Goal: Task Accomplishment & Management: Manage account settings

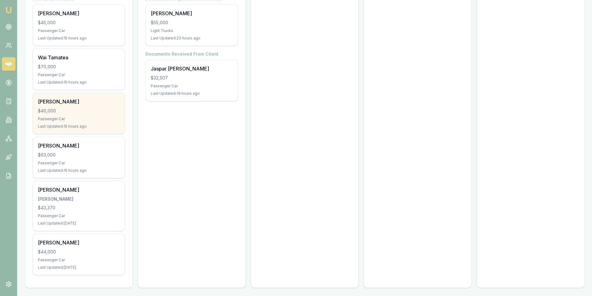
scroll to position [133, 0]
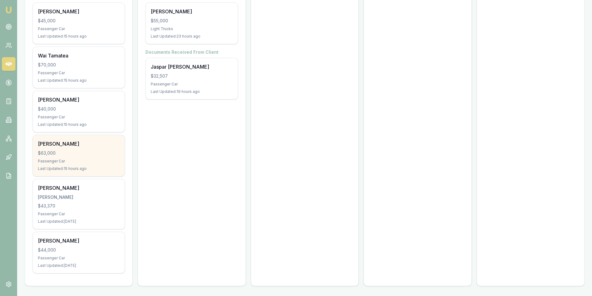
click at [104, 154] on div "$63,000" at bounding box center [79, 153] width 82 height 6
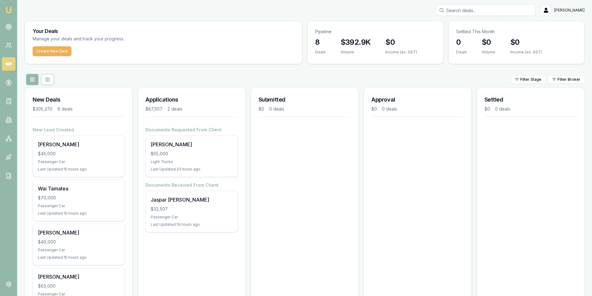
scroll to position [0, 0]
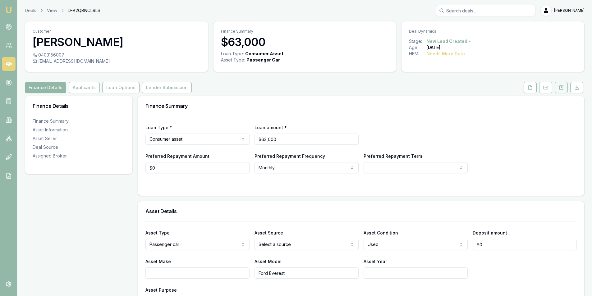
click at [556, 83] on button at bounding box center [561, 87] width 13 height 11
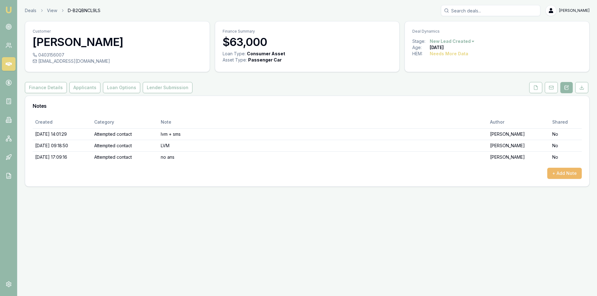
click at [562, 174] on button "+ Add Note" at bounding box center [564, 173] width 35 height 11
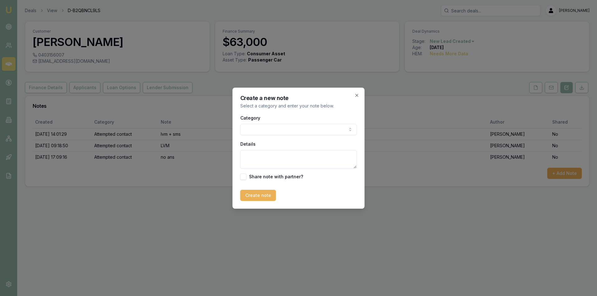
click at [257, 132] on body "Emu Broker Deals View D-B2QBNCL9LS Peter Sarris Toggle Menu Customer Ash M 0403…" at bounding box center [298, 148] width 597 height 296
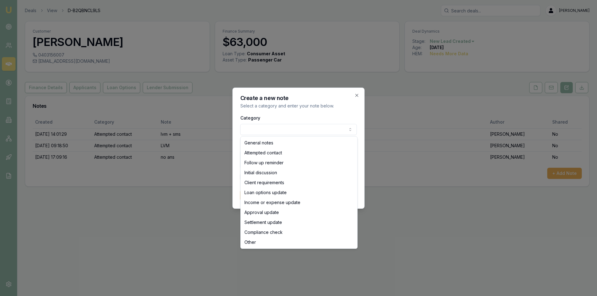
select select "ATTEMPTED_CONTACT"
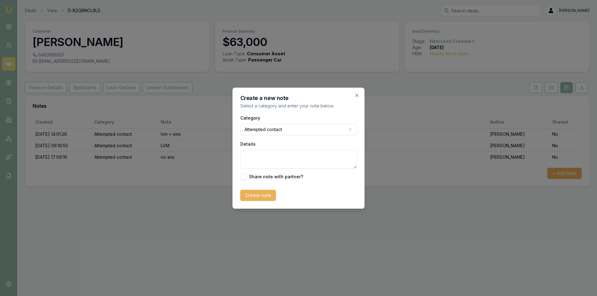
click at [275, 156] on textarea "Details" at bounding box center [298, 159] width 117 height 19
type textarea "m"
type textarea "no ans"
click at [259, 198] on button "Create note" at bounding box center [258, 195] width 36 height 11
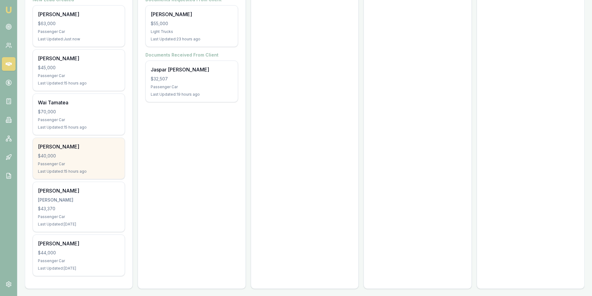
scroll to position [133, 0]
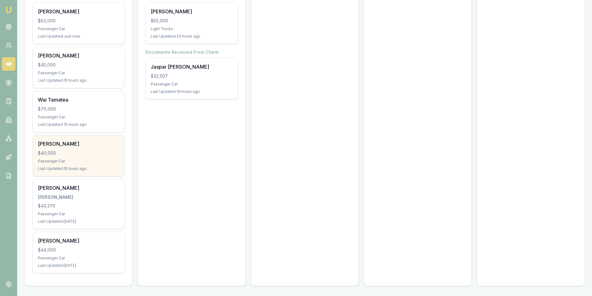
click at [86, 152] on div "$40,000" at bounding box center [79, 153] width 82 height 6
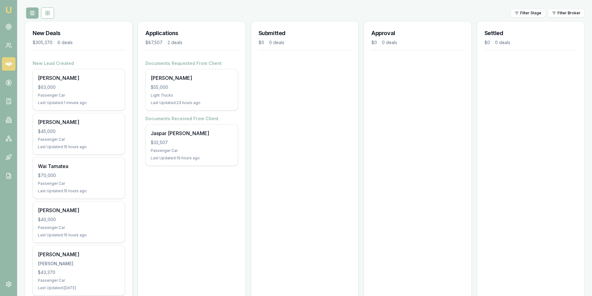
scroll to position [0, 0]
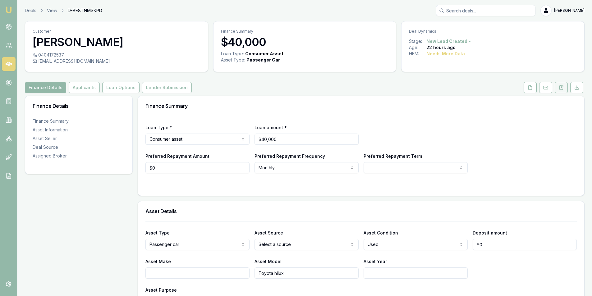
click at [559, 85] on button at bounding box center [561, 87] width 13 height 11
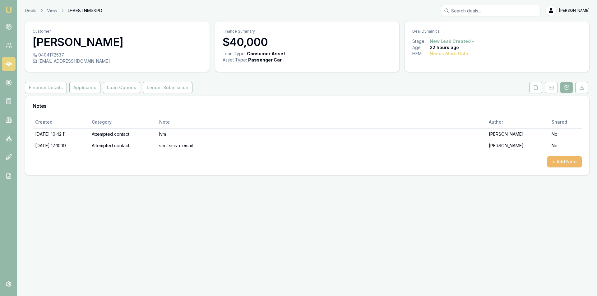
click at [563, 162] on button "+ Add Note" at bounding box center [564, 161] width 35 height 11
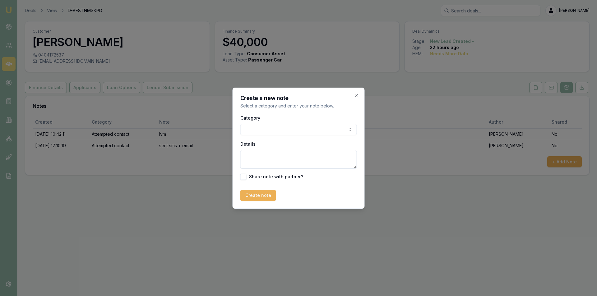
drag, startPoint x: 252, startPoint y: 125, endPoint x: 256, endPoint y: 125, distance: 4.7
click at [256, 125] on div "Category General notes Attempted contact Follow up reminder Initial discussion …" at bounding box center [298, 124] width 117 height 21
click at [267, 131] on body "Emu Broker Deals View D-BE8TNMSKPD Peter Sarris Toggle Menu Customer Charles Bo…" at bounding box center [298, 148] width 597 height 296
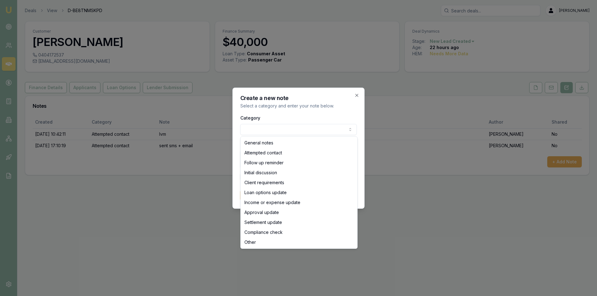
select select "ATTEMPTED_CONTACT"
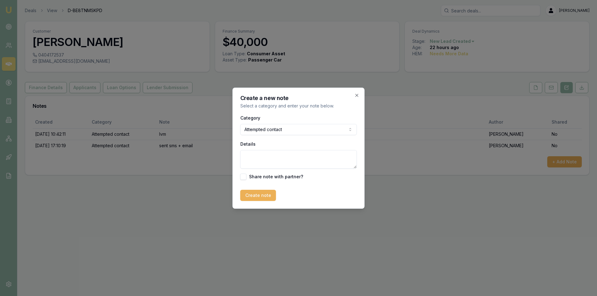
click at [281, 153] on textarea "Details" at bounding box center [298, 159] width 117 height 19
type textarea "no ans"
click at [248, 195] on button "Create note" at bounding box center [258, 195] width 36 height 11
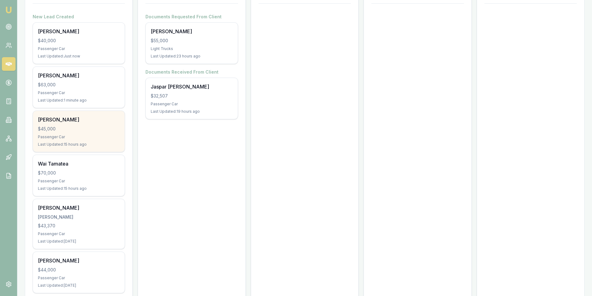
scroll to position [124, 0]
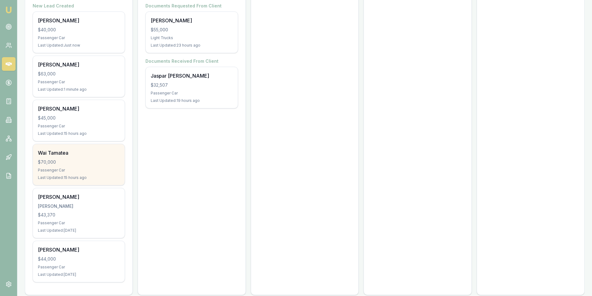
click at [79, 168] on div "Passenger Car" at bounding box center [79, 170] width 82 height 5
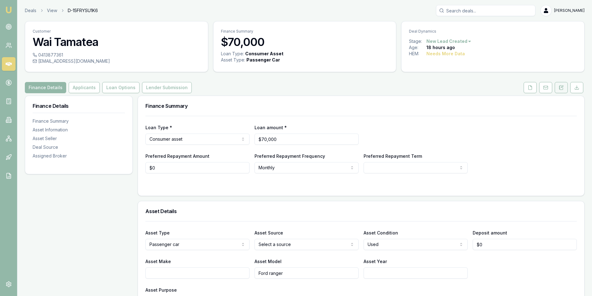
click at [563, 84] on button at bounding box center [561, 87] width 13 height 11
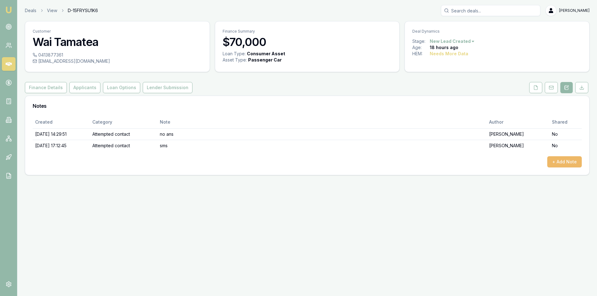
click at [565, 160] on button "+ Add Note" at bounding box center [564, 161] width 35 height 11
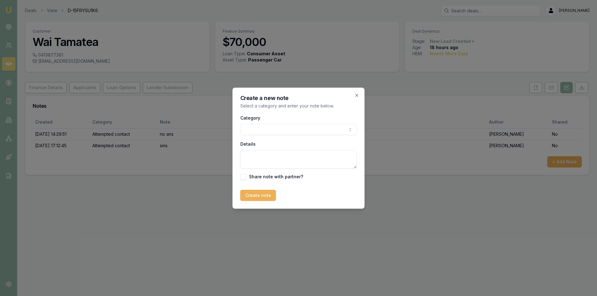
click at [263, 129] on body "Emu Broker Deals View D-15FRYSU1K6 [PERSON_NAME] Toggle Menu Customer Wai Tamat…" at bounding box center [298, 148] width 597 height 296
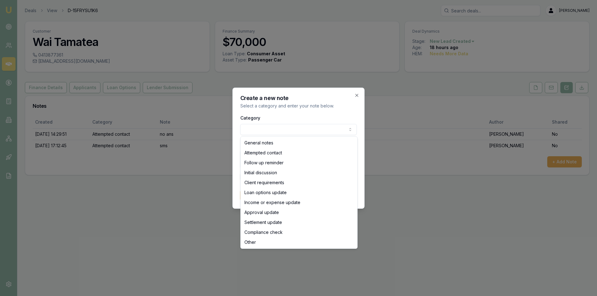
select select "ATTEMPTED_CONTACT"
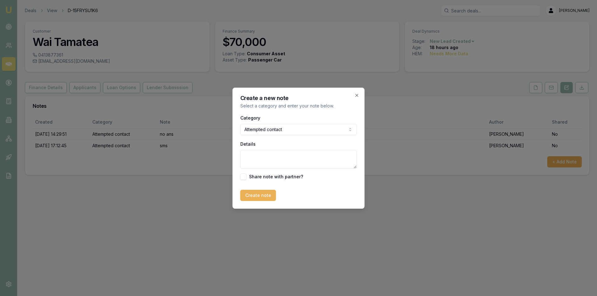
click at [272, 155] on textarea "Details" at bounding box center [298, 159] width 117 height 19
type textarea "email sent"
click at [258, 193] on button "Create note" at bounding box center [258, 195] width 36 height 11
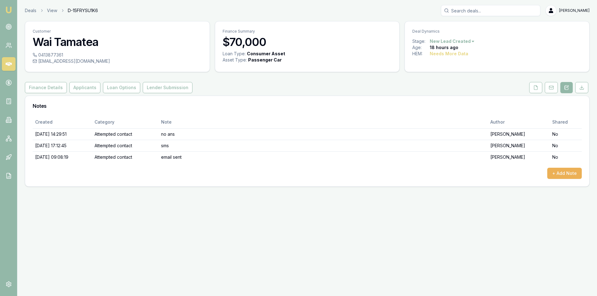
click at [58, 61] on div "wai.tamatea@hotmail.com" at bounding box center [117, 61] width 169 height 6
copy div "wai.tamatea@hotmail.com"
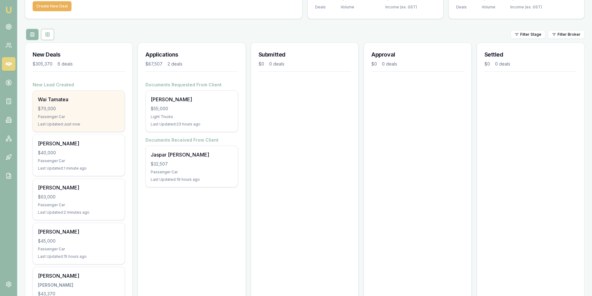
scroll to position [93, 0]
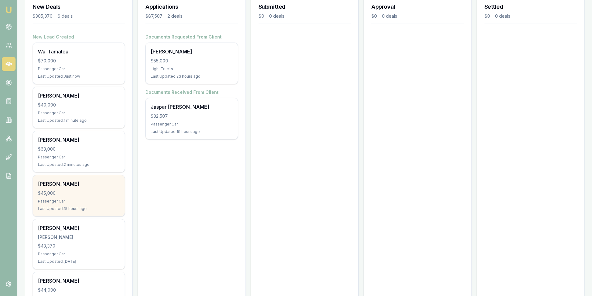
click at [96, 189] on div "Kodie Betzold $45,000 Passenger Car Last Updated: 15 hours ago" at bounding box center [79, 195] width 92 height 41
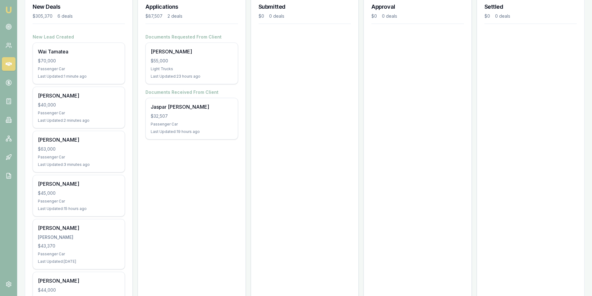
click at [6, 61] on link at bounding box center [9, 64] width 14 height 14
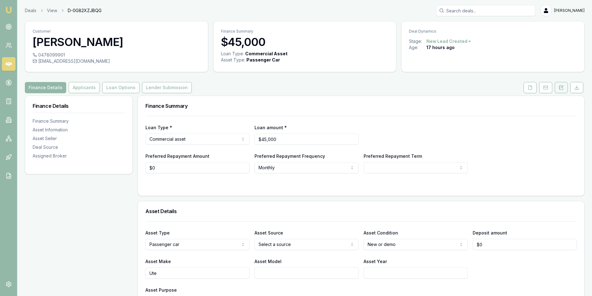
click at [559, 86] on icon at bounding box center [561, 87] width 5 height 5
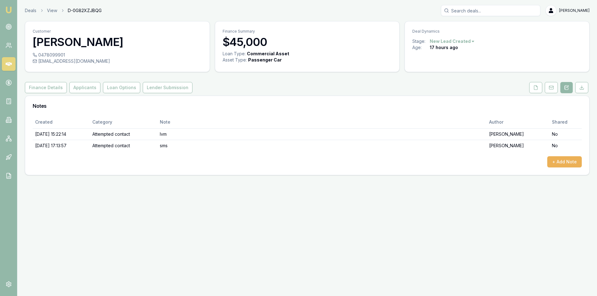
click at [86, 59] on div "[EMAIL_ADDRESS][DOMAIN_NAME]" at bounding box center [117, 61] width 169 height 6
click at [86, 59] on div "kodiebetzold3@hotmail.com" at bounding box center [117, 61] width 169 height 6
copy div "kodiebetzold3@hotmail.com"
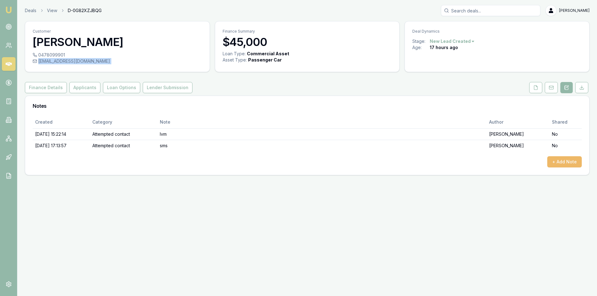
click at [564, 164] on button "+ Add Note" at bounding box center [564, 161] width 35 height 11
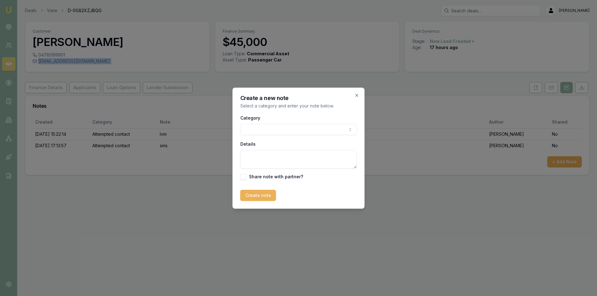
click at [289, 131] on body "Emu Broker Deals View D-0G82XZJBQG Peter Sarris Toggle Menu Customer Kodie Betz…" at bounding box center [298, 148] width 597 height 296
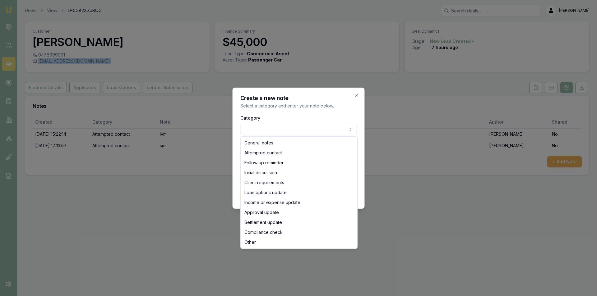
select select "ATTEMPTED_CONTACT"
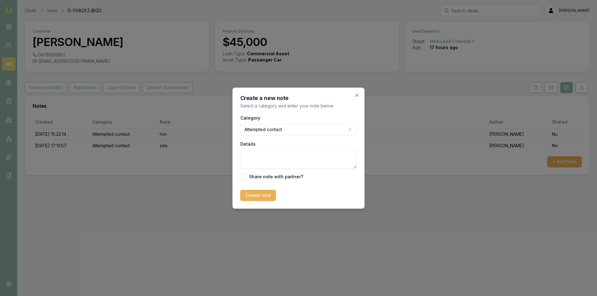
click at [300, 157] on textarea "Details" at bounding box center [298, 159] width 117 height 19
type textarea "Email sent"
click at [262, 201] on button "Create note" at bounding box center [258, 195] width 36 height 11
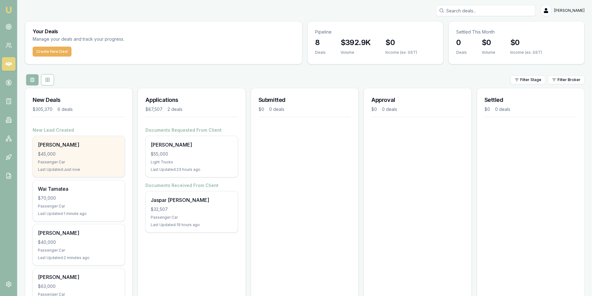
click at [86, 145] on div "[PERSON_NAME]" at bounding box center [79, 144] width 82 height 7
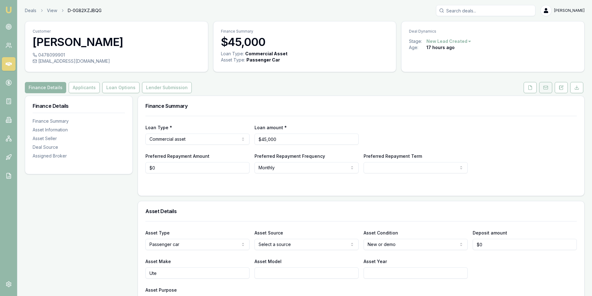
drag, startPoint x: 559, startPoint y: 84, endPoint x: 552, endPoint y: 85, distance: 7.5
click at [560, 84] on button at bounding box center [561, 87] width 13 height 11
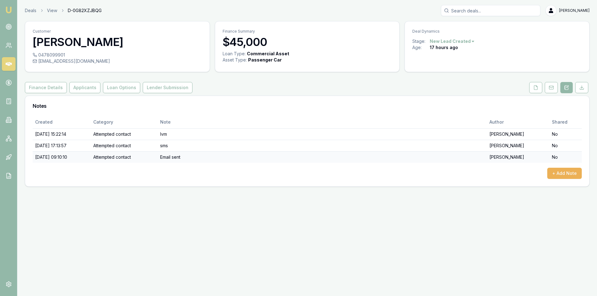
click at [302, 154] on td "Email sent" at bounding box center [323, 157] width 330 height 12
click at [73, 154] on td "02/10/2025, 09:10:10" at bounding box center [62, 157] width 58 height 12
click at [564, 176] on button "+ Add Note" at bounding box center [564, 173] width 35 height 11
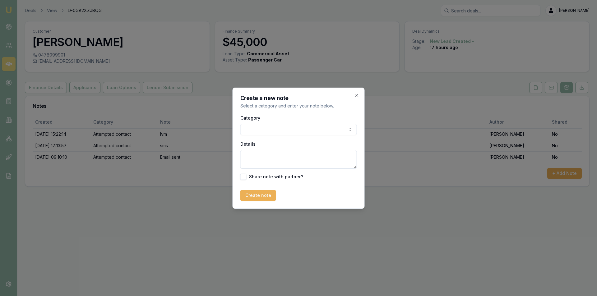
click at [260, 130] on body "Emu Broker Deals View D-0G82XZJBQG Peter Sarris Toggle Menu Customer Kodie Betz…" at bounding box center [298, 148] width 597 height 296
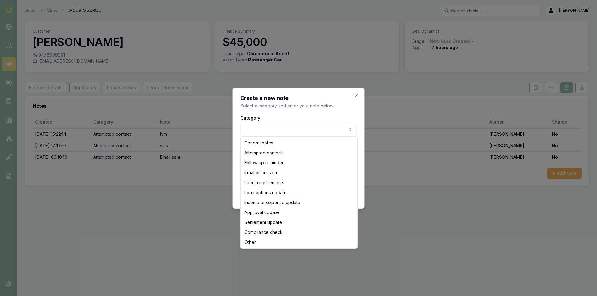
drag, startPoint x: 261, startPoint y: 142, endPoint x: 265, endPoint y: 145, distance: 5.6
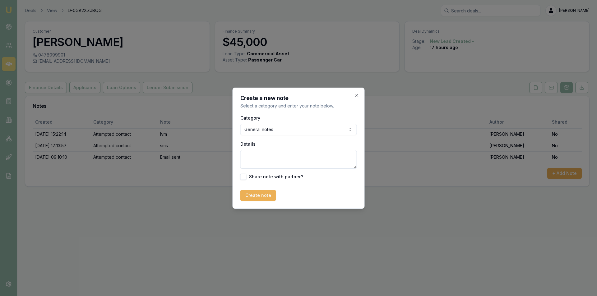
click at [272, 152] on textarea "Details" at bounding box center [298, 159] width 117 height 19
type textarea "Email bounced back"
click at [252, 200] on button "Create note" at bounding box center [258, 195] width 36 height 11
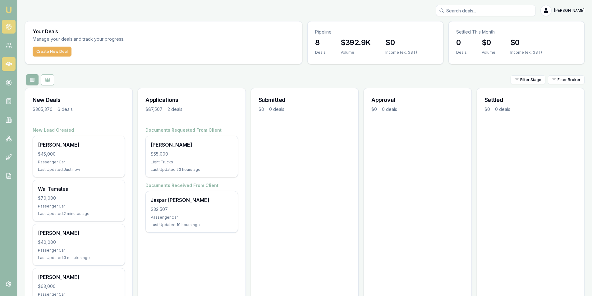
click at [7, 30] on link at bounding box center [9, 27] width 14 height 14
